Goal: Navigation & Orientation: Find specific page/section

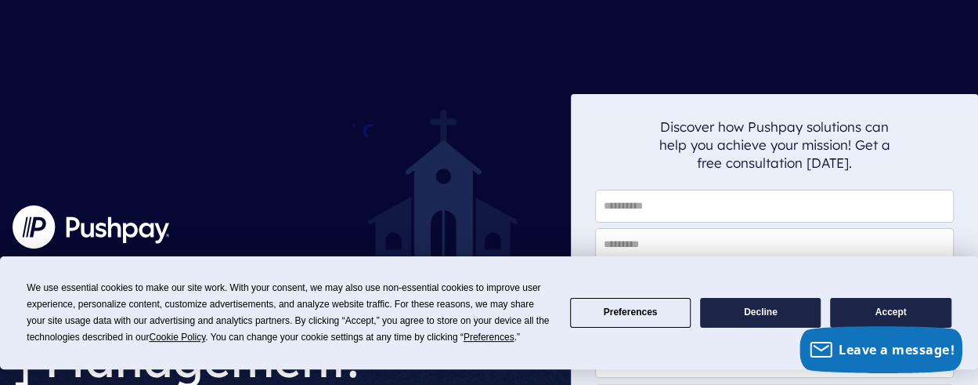
click at [880, 316] on button "Accept" at bounding box center [890, 313] width 121 height 31
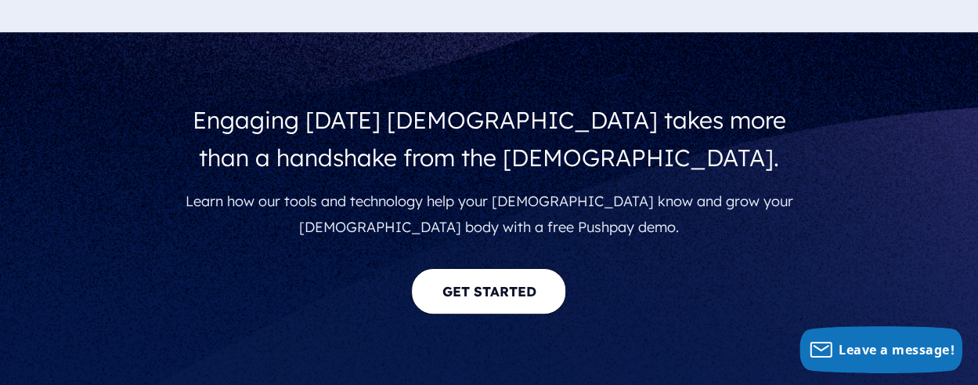
scroll to position [2985, 0]
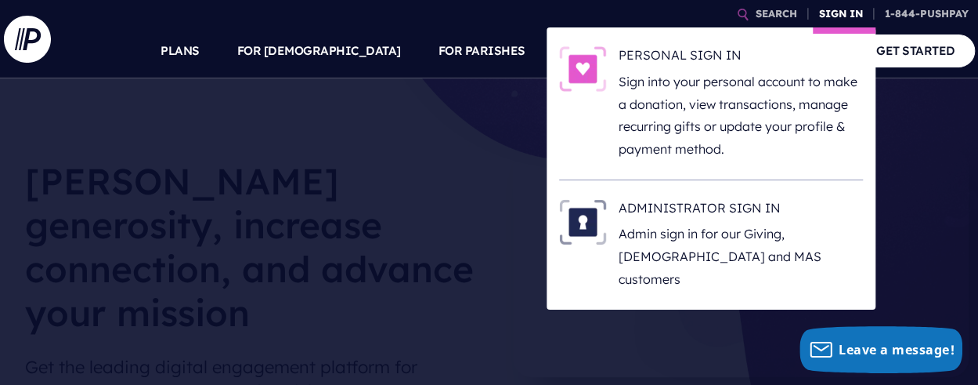
click at [833, 11] on link "SIGN IN" at bounding box center [841, 13] width 56 height 27
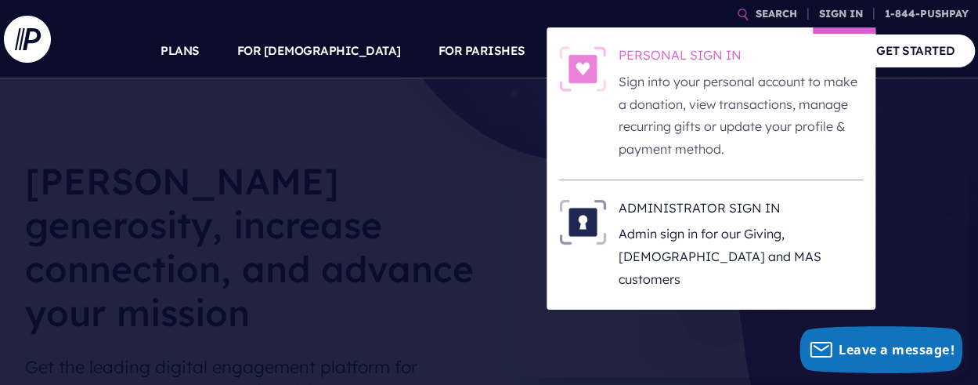
click at [656, 58] on h6 "PERSONAL SIGN IN" at bounding box center [741, 57] width 244 height 23
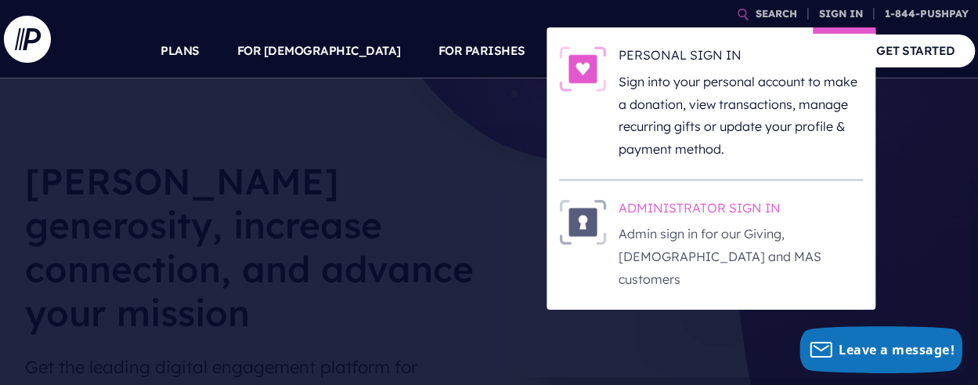
click at [712, 204] on h6 "ADMINISTRATOR SIGN IN" at bounding box center [741, 210] width 244 height 23
